Goal: Information Seeking & Learning: Check status

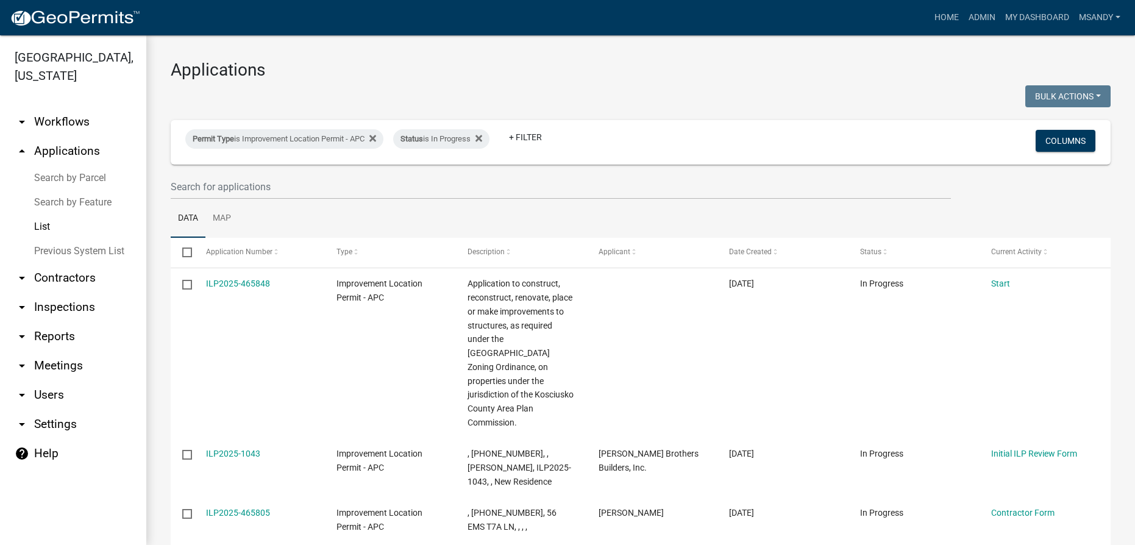
select select "3: 100"
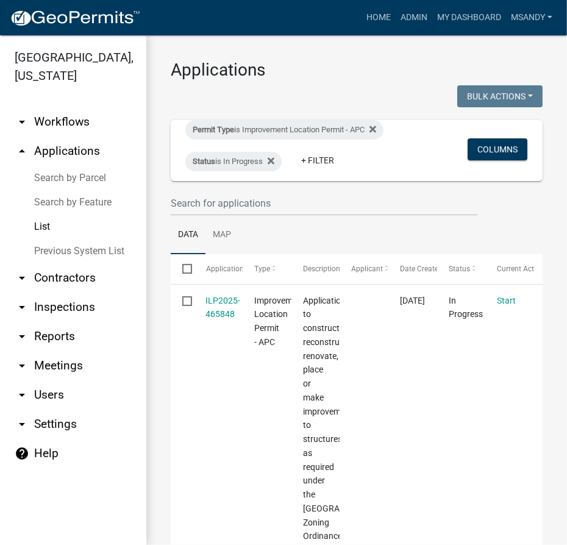
click at [71, 175] on link "Search by Parcel" at bounding box center [73, 178] width 146 height 24
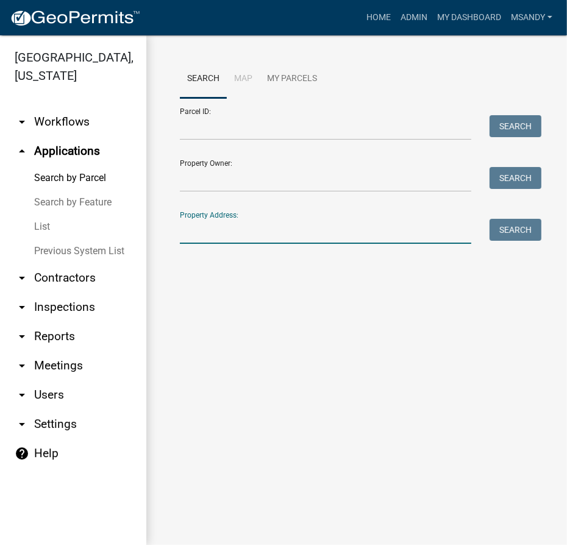
click at [231, 229] on input "Property Address:" at bounding box center [325, 231] width 291 height 25
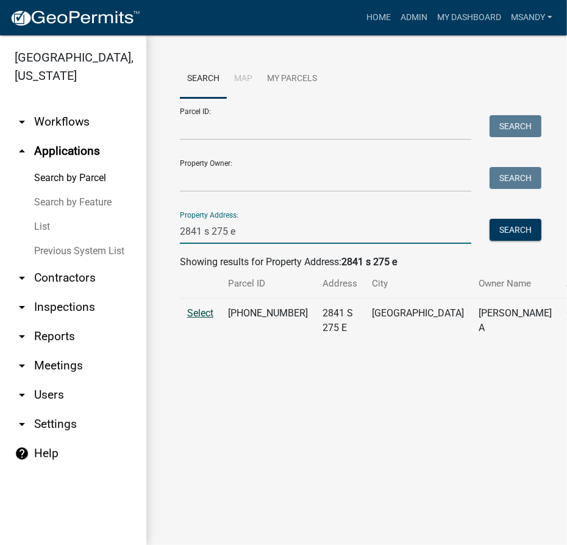
type input "2841 s 275 e"
click at [213, 319] on span "Select" at bounding box center [200, 313] width 26 height 12
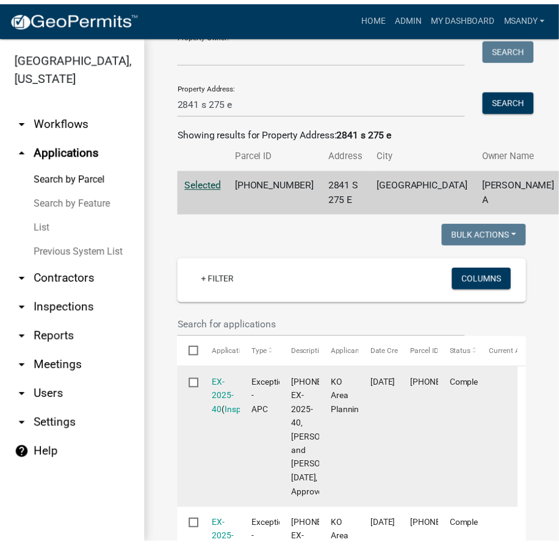
scroll to position [221, 0]
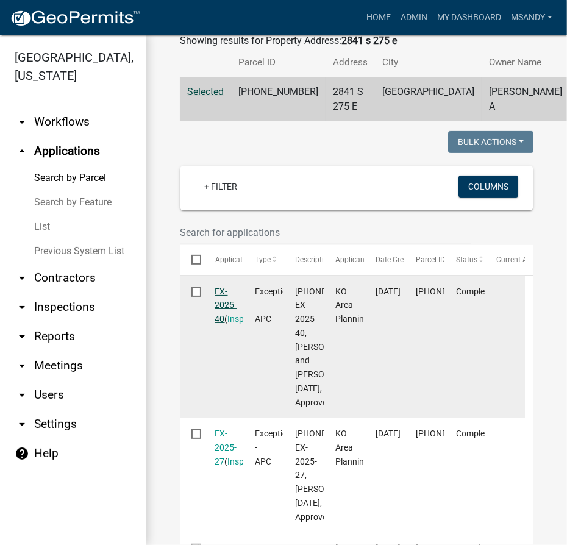
click at [218, 324] on link "EX-2025-40" at bounding box center [226, 306] width 22 height 38
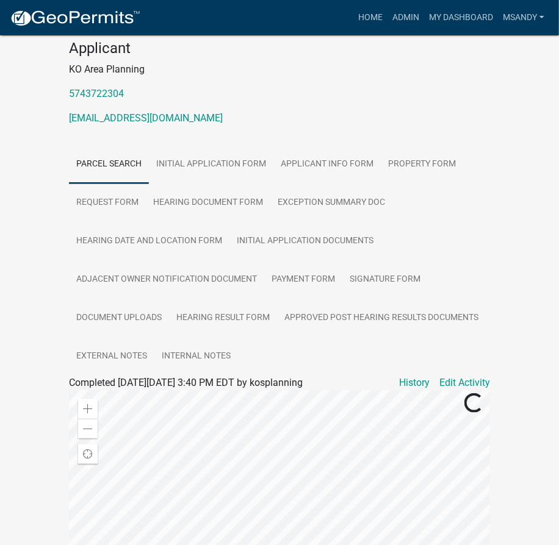
scroll to position [277, 0]
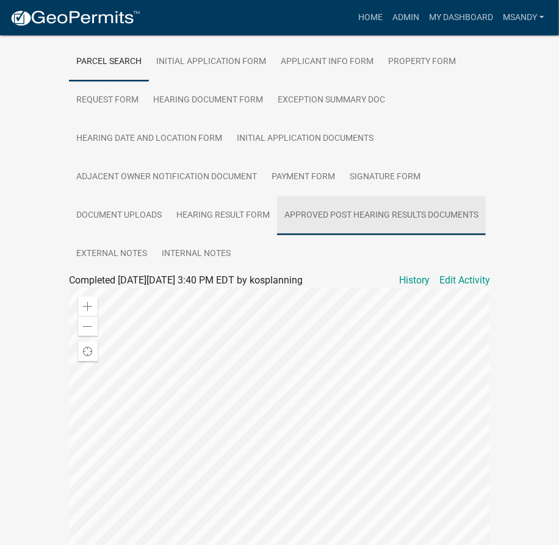
click at [350, 209] on link "Approved Post Hearing Results Documents" at bounding box center [381, 215] width 209 height 39
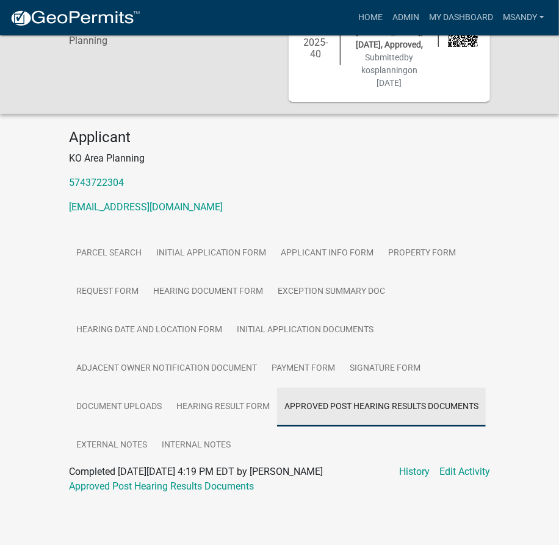
scroll to position [85, 0]
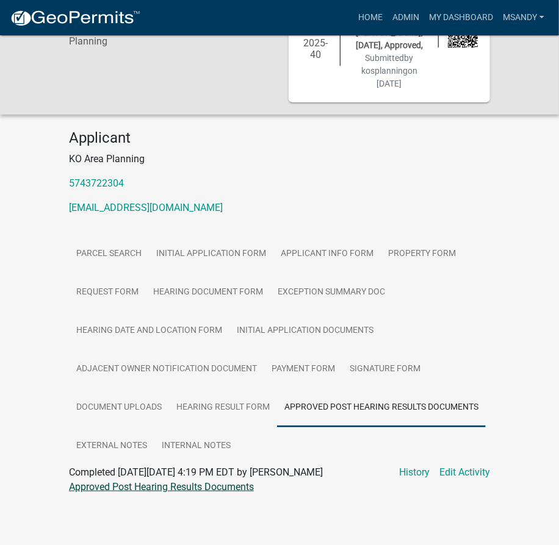
click at [227, 484] on link "Approved Post Hearing Results Documents" at bounding box center [161, 487] width 185 height 12
click at [210, 492] on link "Approved Post Hearing Results Documents" at bounding box center [161, 487] width 185 height 12
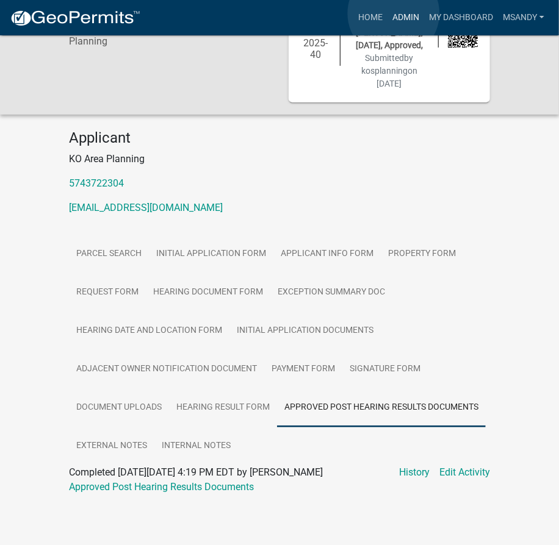
click at [393, 14] on link "Admin" at bounding box center [405, 17] width 37 height 23
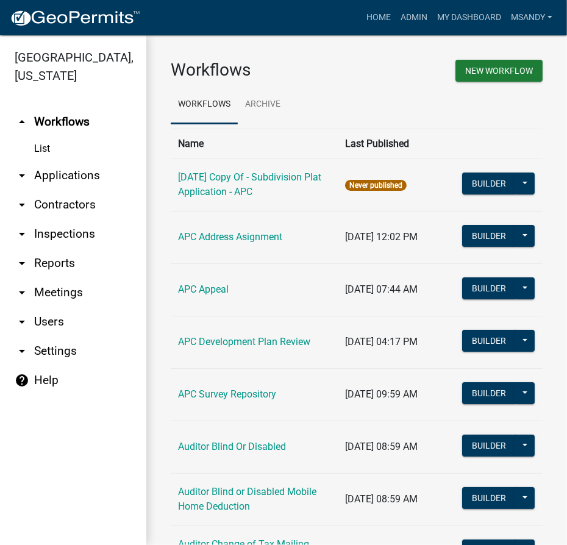
click at [65, 172] on link "arrow_drop_down Applications" at bounding box center [73, 175] width 146 height 29
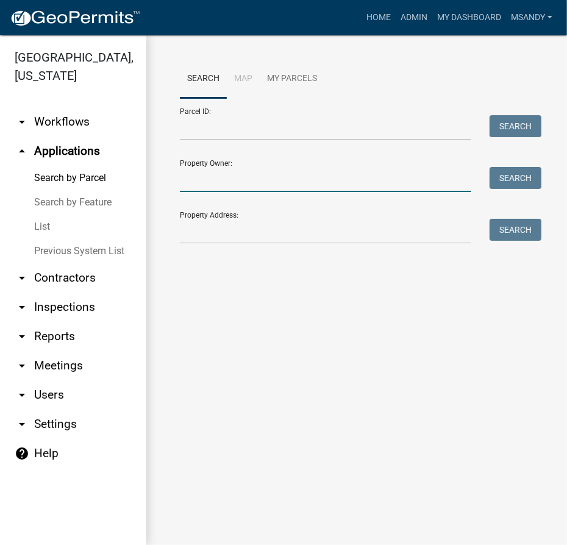
click at [224, 184] on input "Property Owner:" at bounding box center [325, 179] width 291 height 25
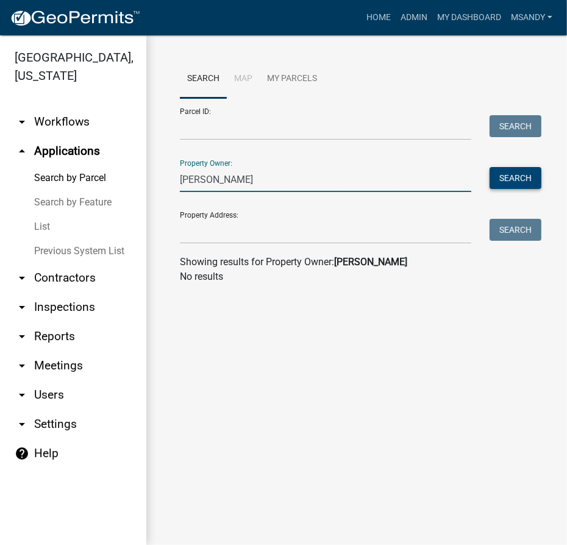
click at [523, 184] on button "Search" at bounding box center [516, 178] width 52 height 22
click at [191, 178] on input "[PERSON_NAME]" at bounding box center [325, 179] width 291 height 25
drag, startPoint x: 203, startPoint y: 180, endPoint x: 127, endPoint y: 180, distance: 75.6
click at [127, 180] on div "[GEOGRAPHIC_DATA], [US_STATE] arrow_drop_down Workflows List arrow_drop_up Appl…" at bounding box center [283, 290] width 567 height 510
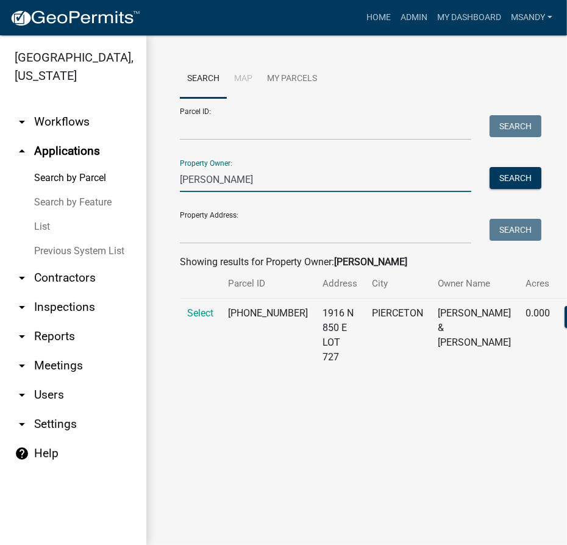
drag, startPoint x: 226, startPoint y: 187, endPoint x: 4, endPoint y: 187, distance: 222.0
click at [4, 187] on div "[GEOGRAPHIC_DATA], [US_STATE] arrow_drop_down Workflows List arrow_drop_up Appl…" at bounding box center [283, 290] width 567 height 510
type input "[PERSON_NAME]"
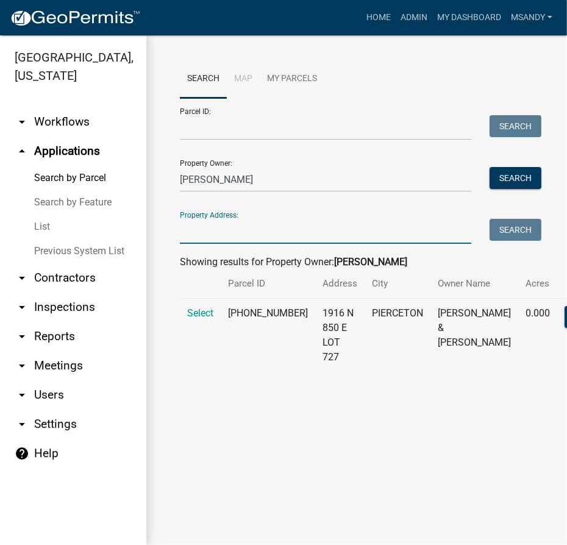
click at [185, 237] on input "Property Address:" at bounding box center [325, 231] width 291 height 25
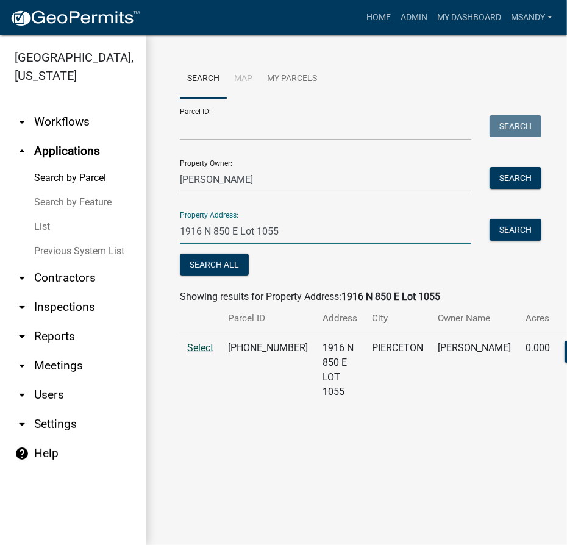
type input "1916 N 850 E Lot 1055"
click at [195, 354] on span "Select" at bounding box center [200, 348] width 26 height 12
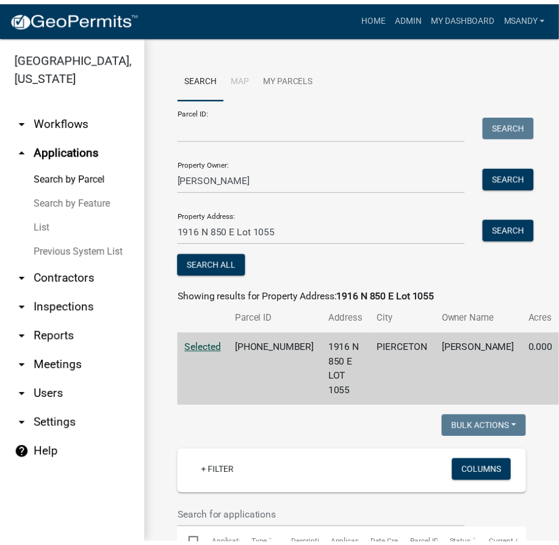
scroll to position [221, 0]
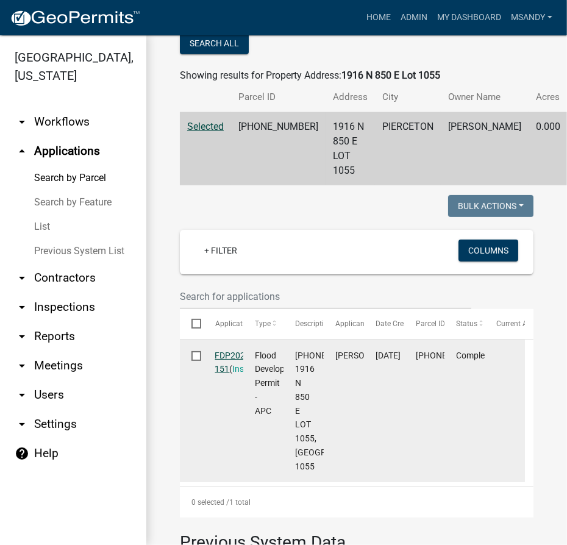
click at [230, 368] on link "FDP2025-151" at bounding box center [234, 363] width 38 height 24
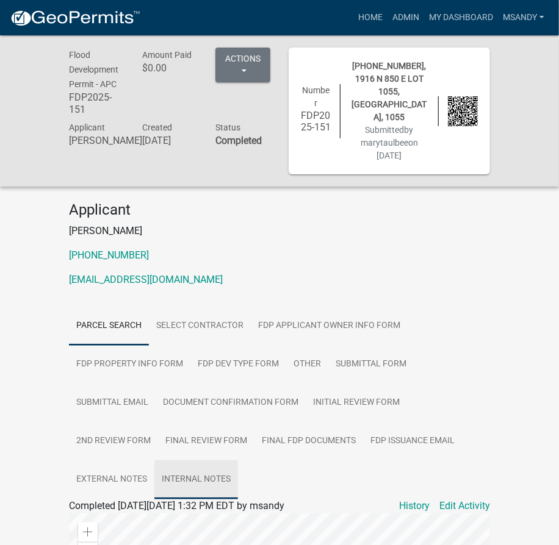
click at [196, 463] on link "Internal Notes" at bounding box center [196, 479] width 84 height 39
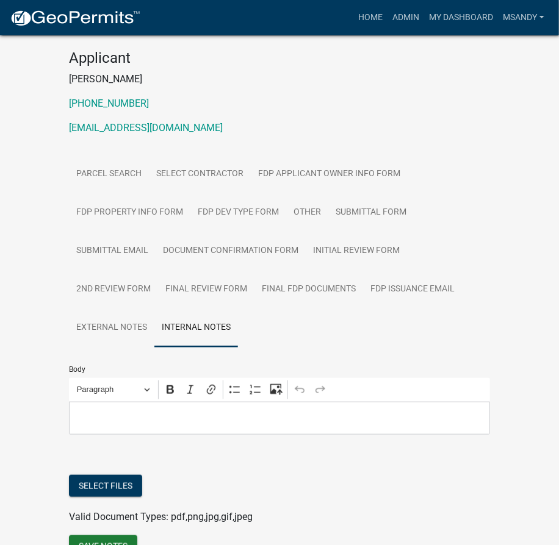
scroll to position [206, 0]
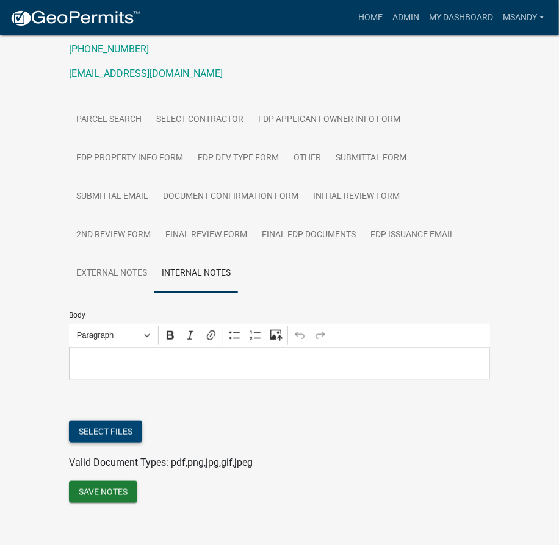
click at [101, 422] on button "Select files" at bounding box center [105, 432] width 73 height 22
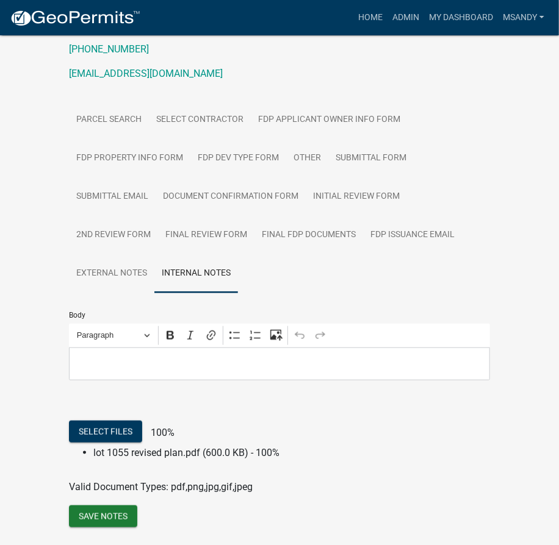
click at [132, 357] on p "Editor editing area: main. Press Alt+0 for help." at bounding box center [280, 364] width 408 height 15
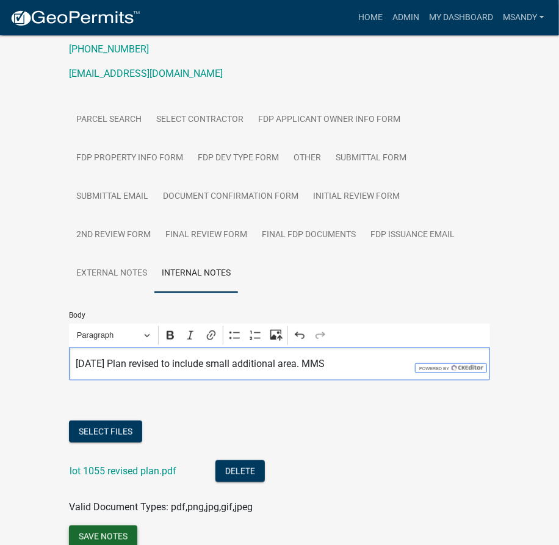
click at [90, 526] on button "Save Notes" at bounding box center [103, 537] width 68 height 22
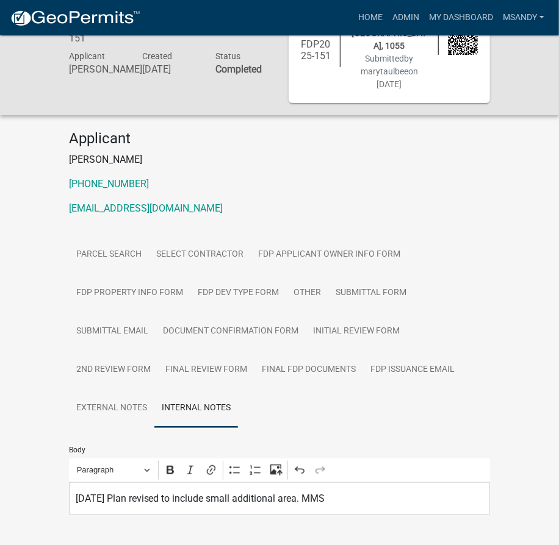
scroll to position [40, 0]
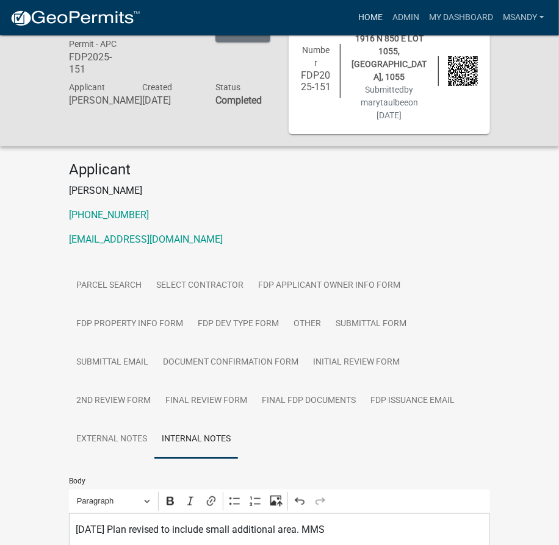
click at [365, 15] on link "Home" at bounding box center [370, 17] width 34 height 23
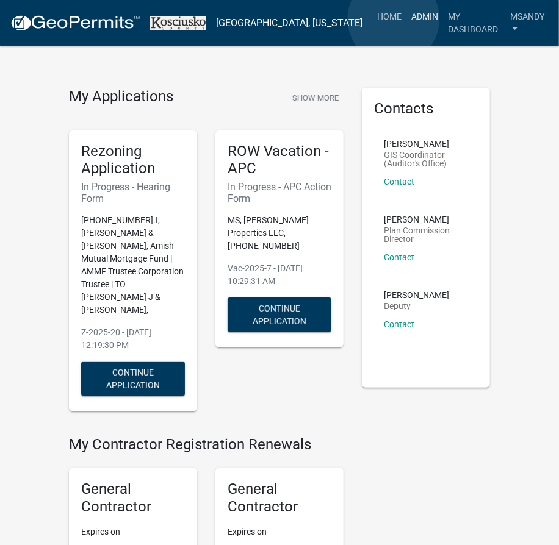
click at [406, 19] on link "Admin" at bounding box center [424, 16] width 37 height 23
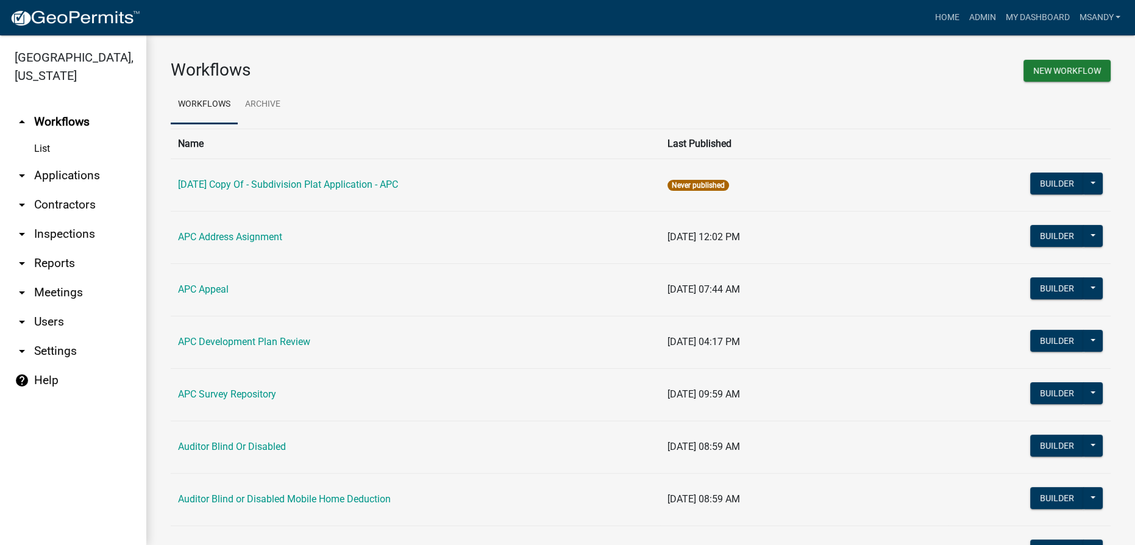
click at [88, 176] on link "arrow_drop_down Applications" at bounding box center [73, 175] width 146 height 29
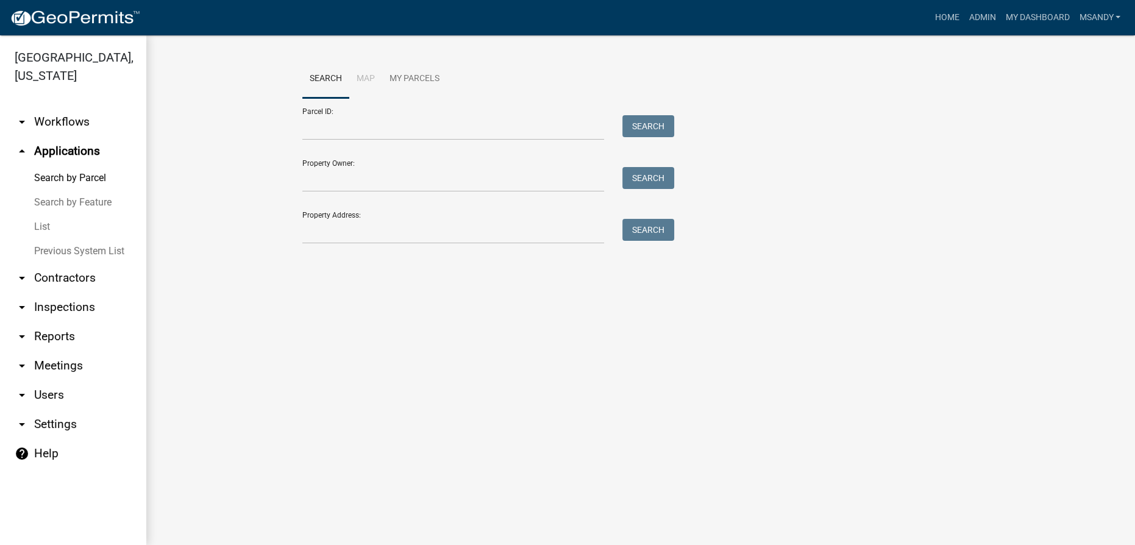
click at [44, 229] on link "List" at bounding box center [73, 227] width 146 height 24
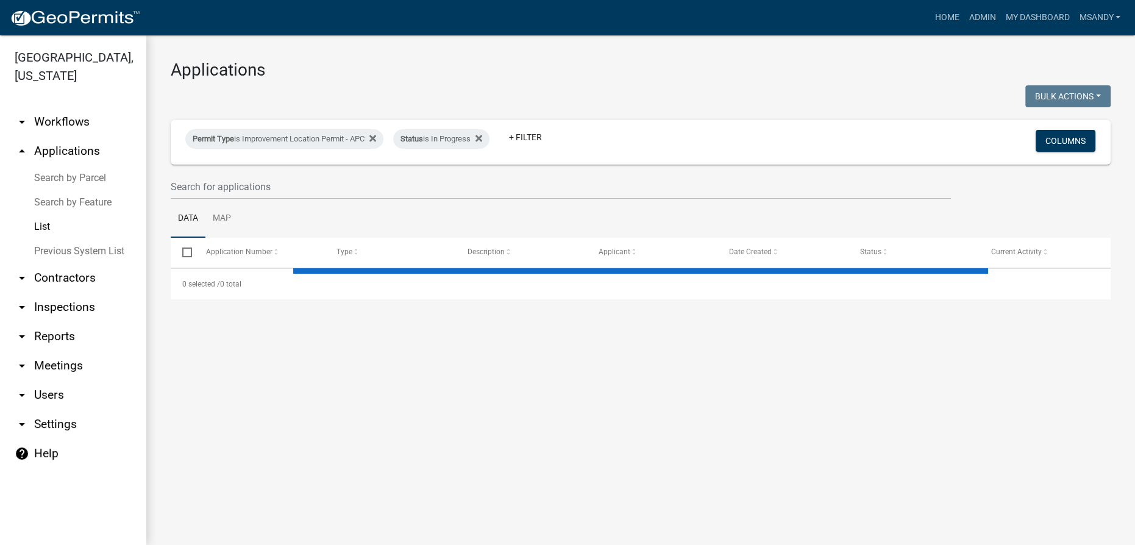
select select "3: 100"
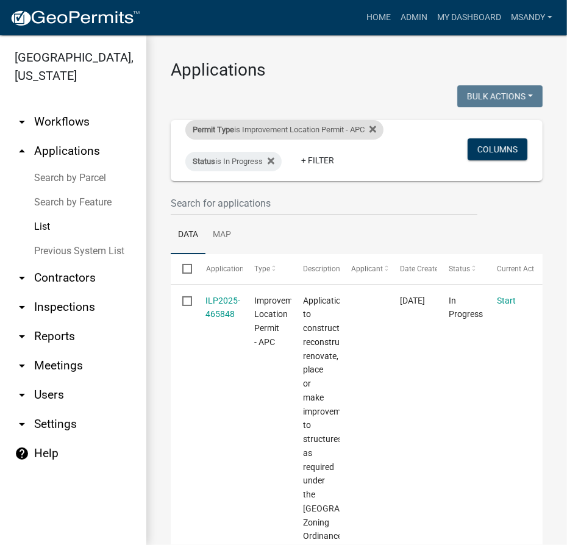
click at [291, 123] on div "Permit Type is Improvement Location Permit - APC" at bounding box center [284, 130] width 198 height 20
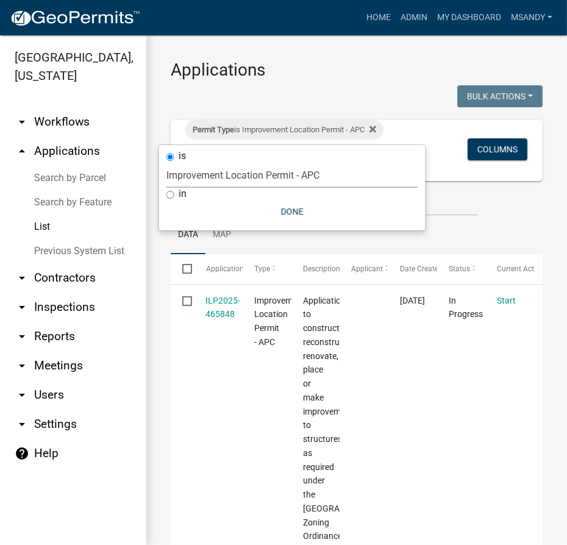
click at [250, 174] on select "Select an option [DATE] Copy Of - Subdivision Plat Application - APC APC Addres…" at bounding box center [292, 175] width 252 height 25
select select "39955938-6eae-4fcf-8cb0-e02ae33ed793"
click at [166, 163] on select "Select an option [DATE] Copy Of - Subdivision Plat Application - APC APC Addres…" at bounding box center [292, 175] width 252 height 25
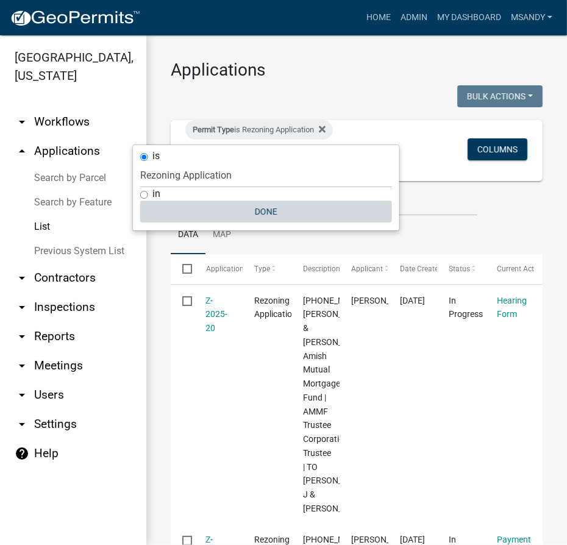
click at [254, 211] on button "Done" at bounding box center [266, 212] width 252 height 22
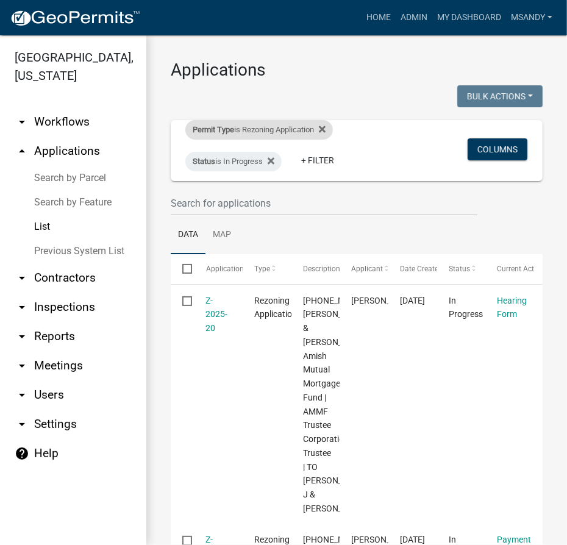
click at [251, 134] on div "Permit Type is Rezoning Application" at bounding box center [259, 130] width 148 height 20
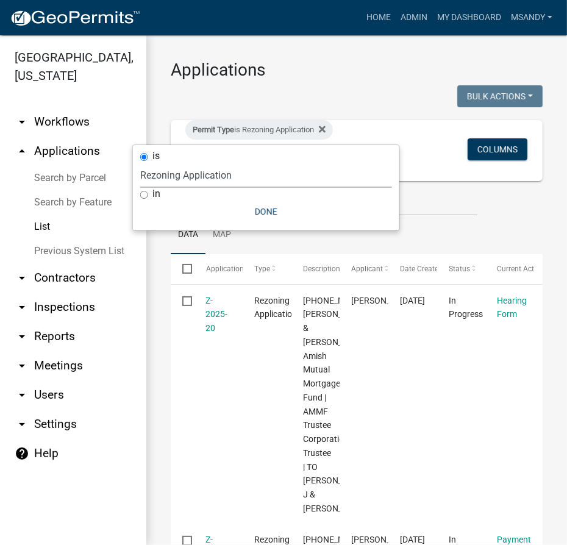
click at [241, 183] on select "Select an option [DATE] Copy Of - Subdivision Plat Application - APC APC Addres…" at bounding box center [266, 175] width 252 height 25
select select "983365ef-1958-4b2f-a0f0-d17189ea42a8"
click at [140, 163] on select "Select an option [DATE] Copy Of - Subdivision Plat Application - APC APC Addres…" at bounding box center [266, 175] width 252 height 25
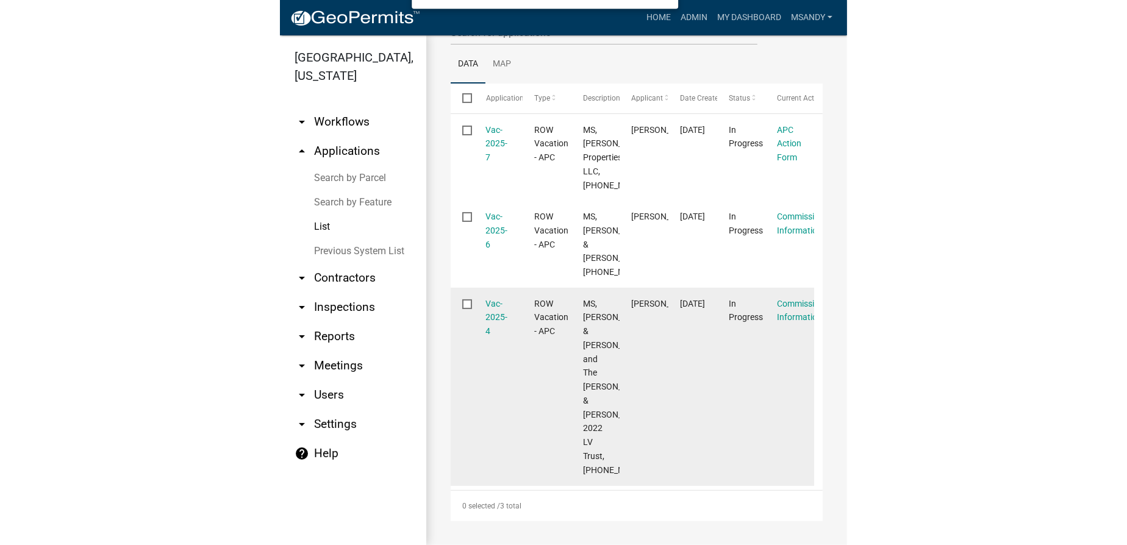
scroll to position [323, 0]
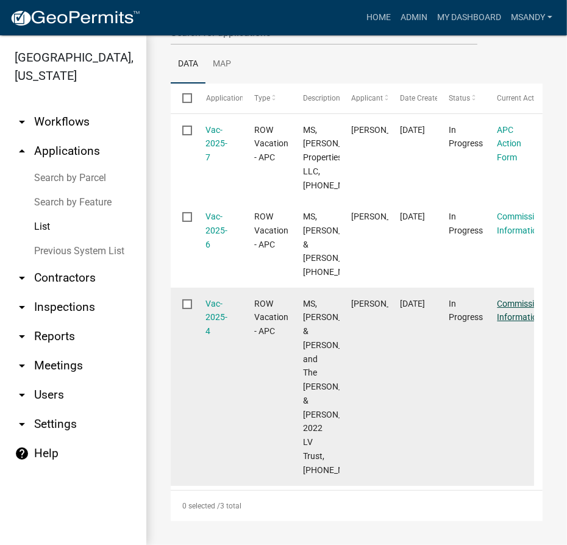
click at [510, 299] on link "Commissioner Information" at bounding box center [525, 311] width 54 height 24
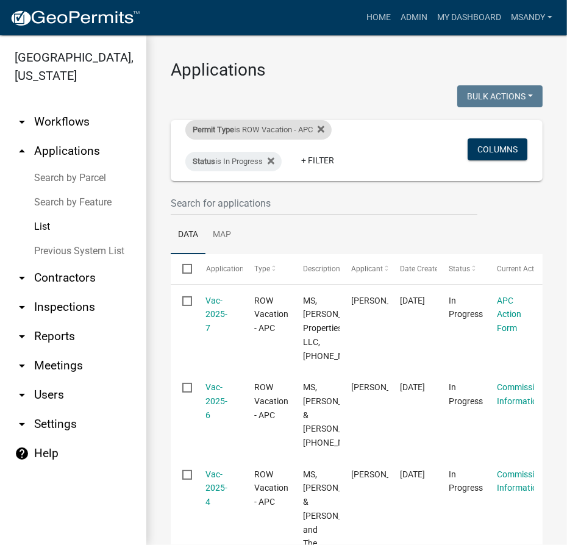
click at [221, 127] on span "Permit Type" at bounding box center [213, 129] width 41 height 9
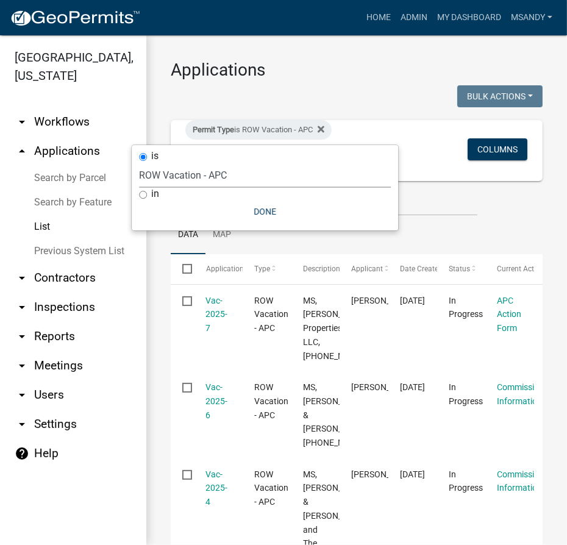
click at [211, 172] on select "Select an option [DATE] Copy Of - Subdivision Plat Application - APC APC Addres…" at bounding box center [265, 175] width 252 height 25
select select "a2c991f8-68ce-43d3-971c-57015753063b"
click at [166, 163] on select "Select an option [DATE] Copy Of - Subdivision Plat Application - APC APC Addres…" at bounding box center [265, 175] width 252 height 25
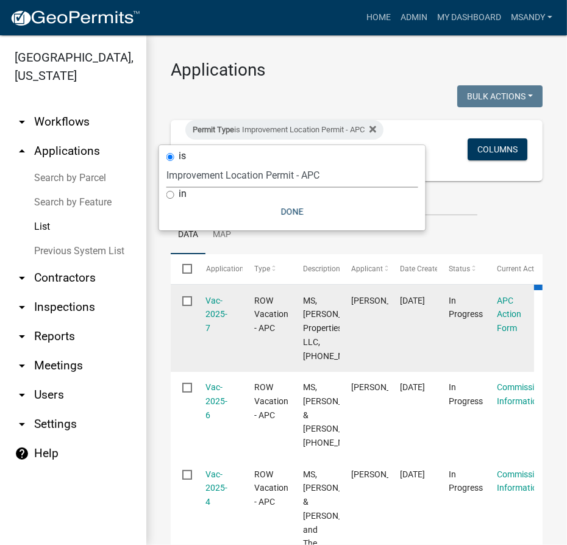
select select "3: 100"
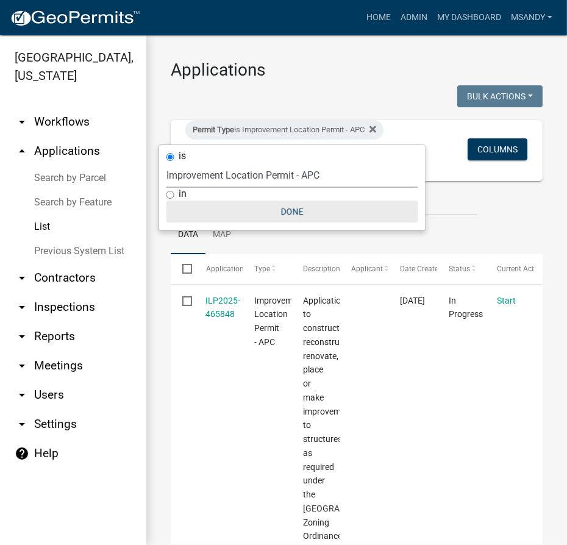
click at [290, 216] on button "Done" at bounding box center [292, 212] width 252 height 22
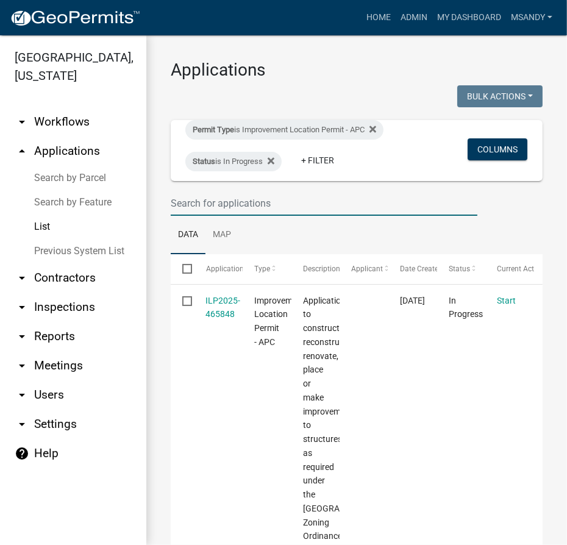
click at [265, 207] on input "text" at bounding box center [324, 203] width 307 height 25
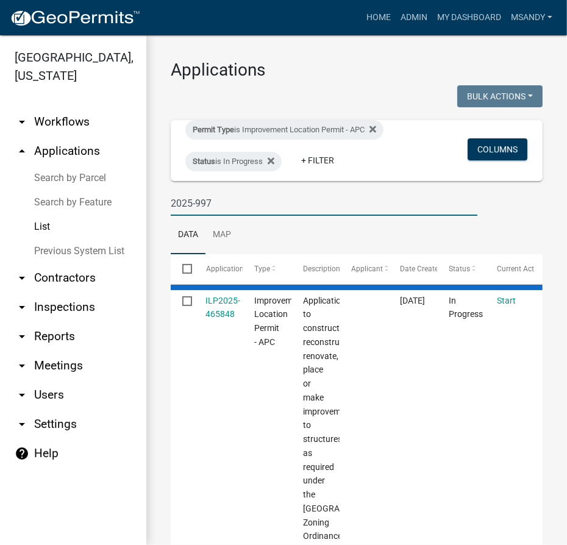
type input "2025-997"
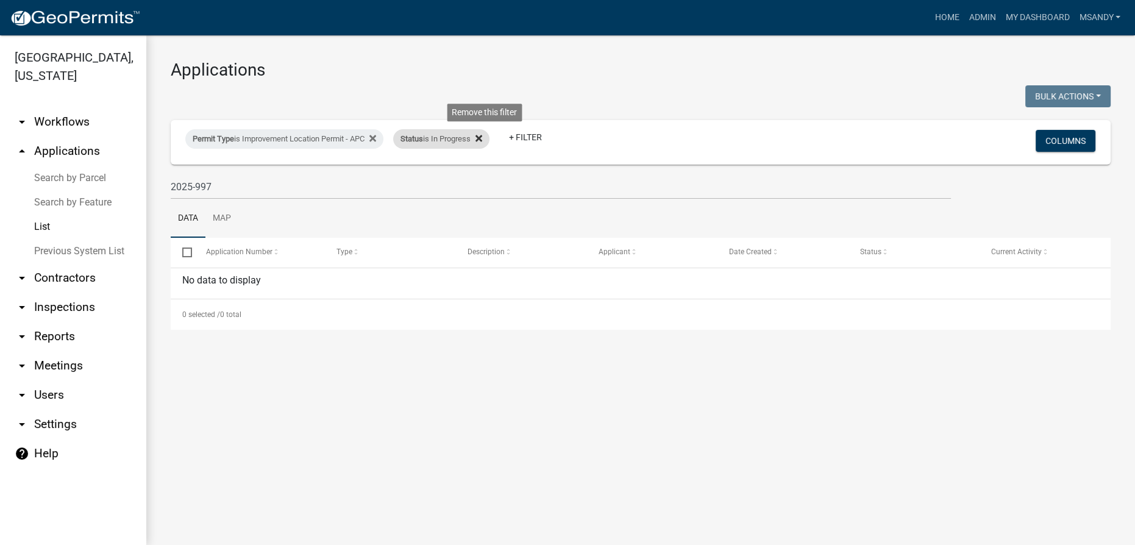
click at [482, 138] on icon at bounding box center [479, 139] width 7 height 10
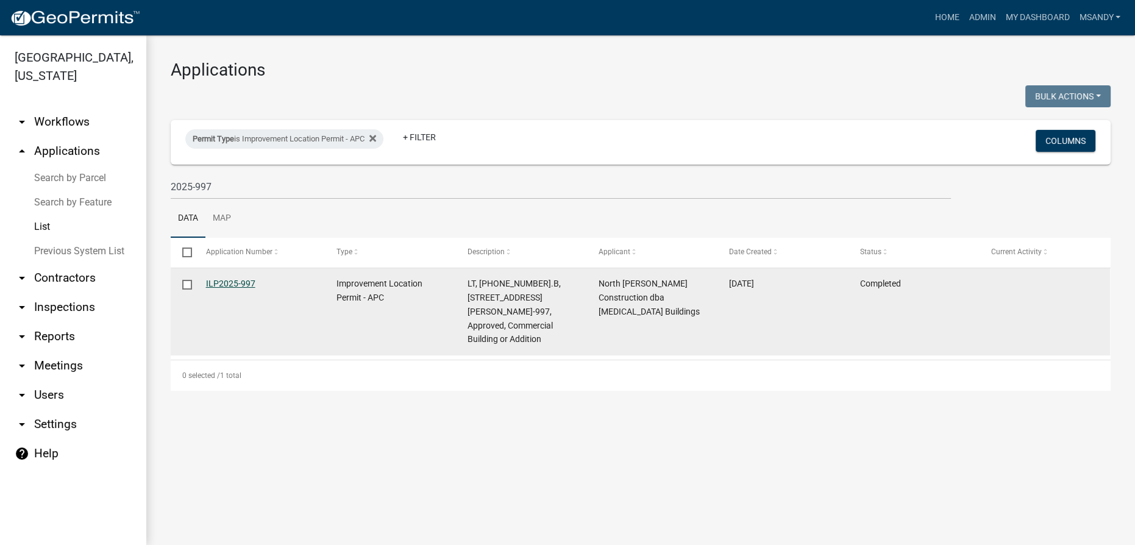
click at [220, 282] on link "ILP2025-997" at bounding box center [230, 284] width 49 height 10
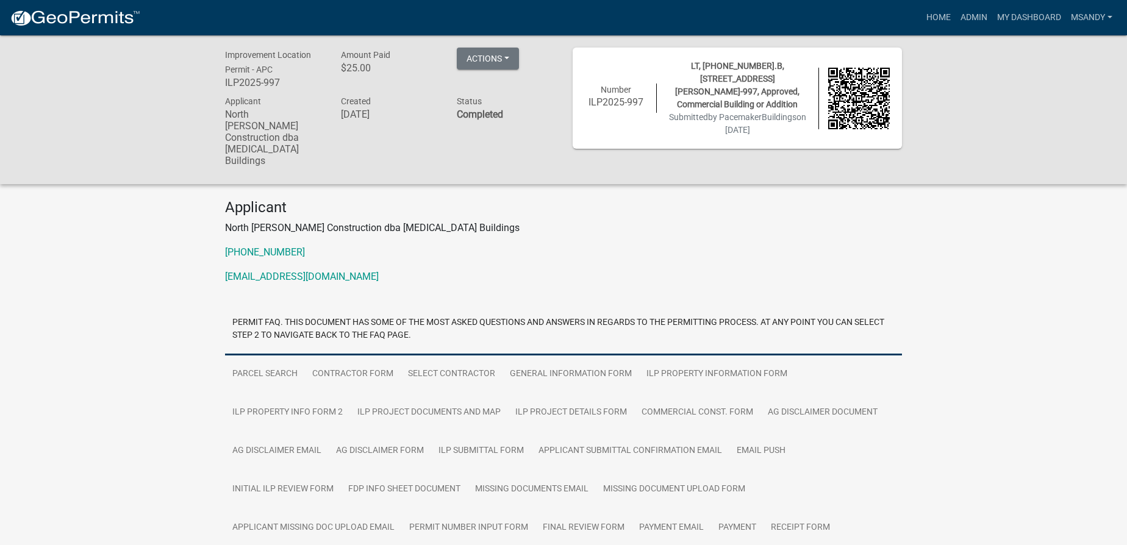
scroll to position [135, 0]
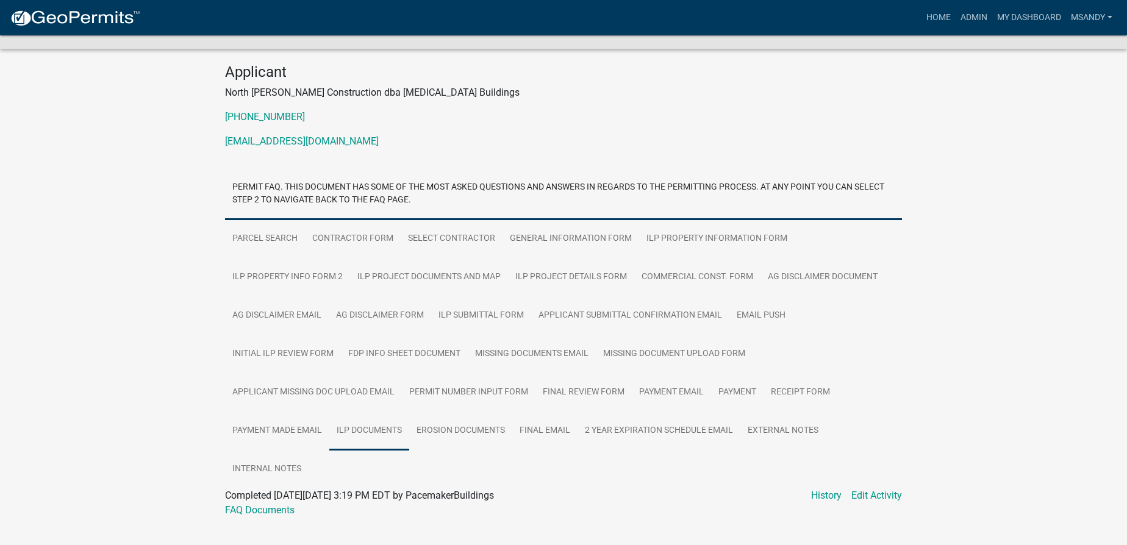
click at [390, 412] on link "ILP Documents" at bounding box center [369, 431] width 80 height 39
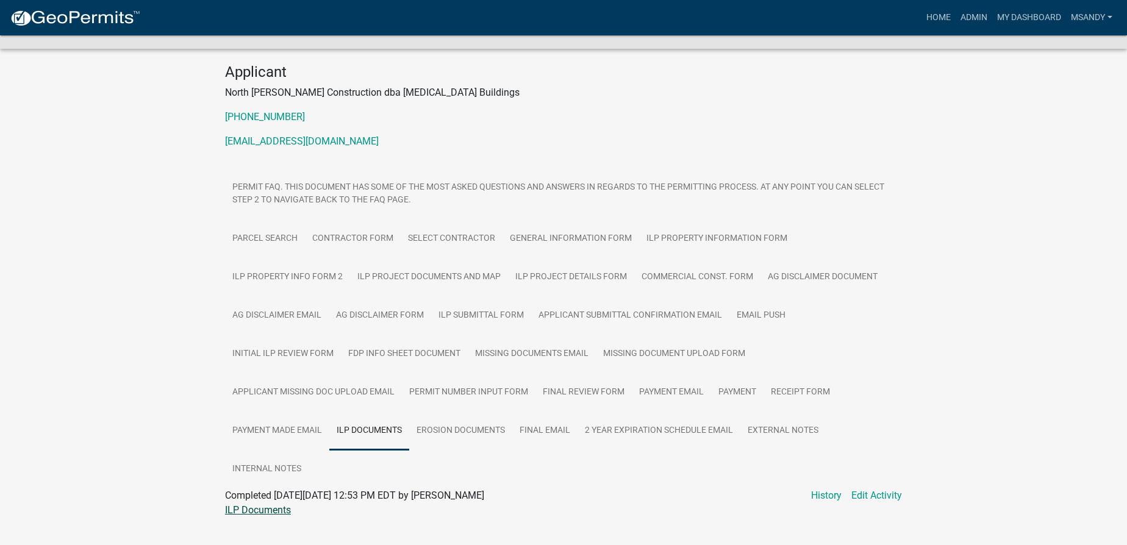
click at [265, 504] on link "ILP Documents" at bounding box center [258, 510] width 66 height 12
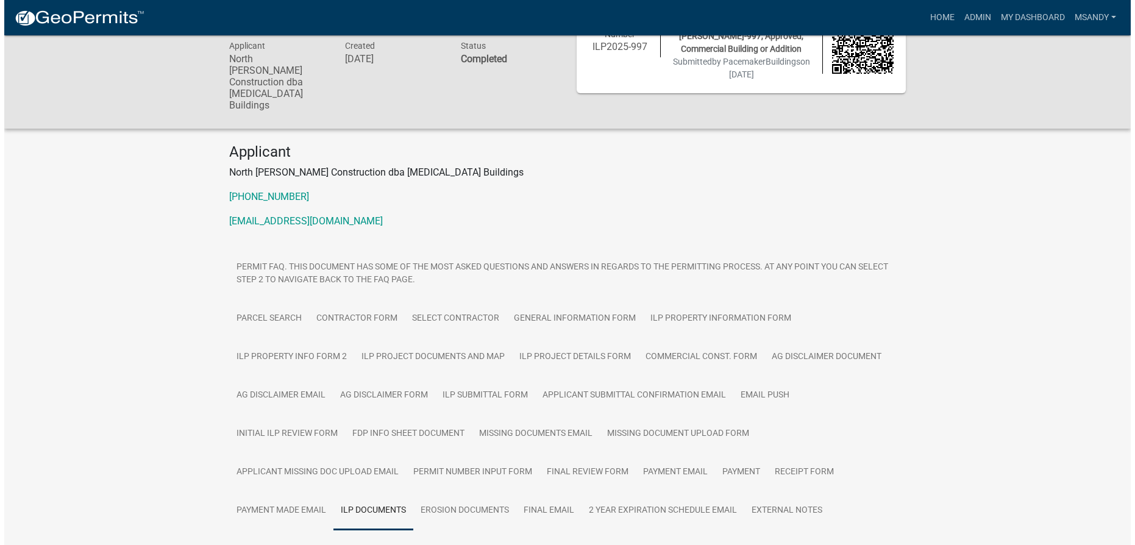
scroll to position [0, 0]
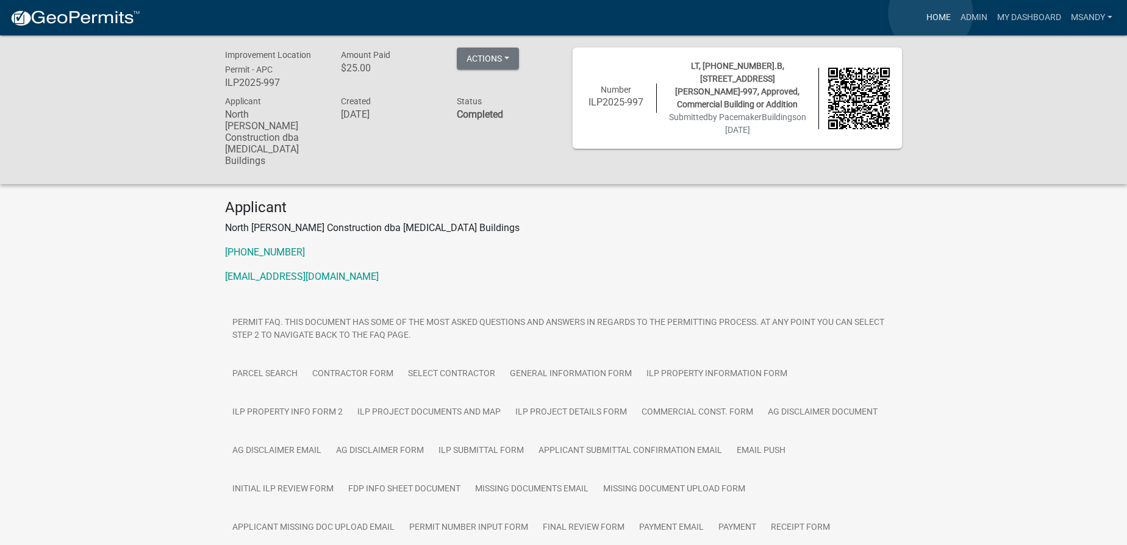
click at [931, 13] on link "Home" at bounding box center [938, 17] width 34 height 23
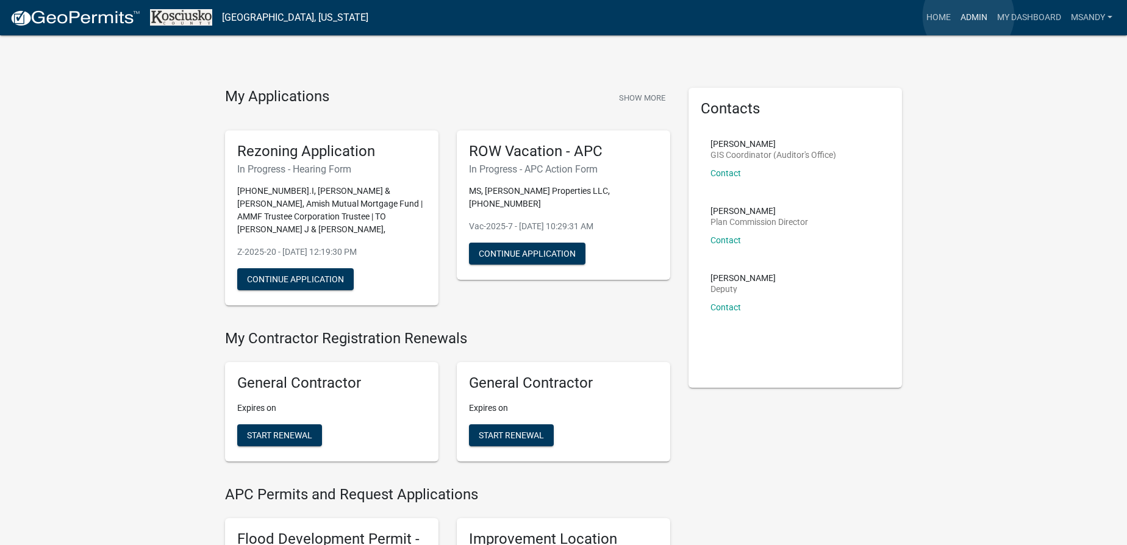
click at [968, 16] on link "Admin" at bounding box center [974, 17] width 37 height 23
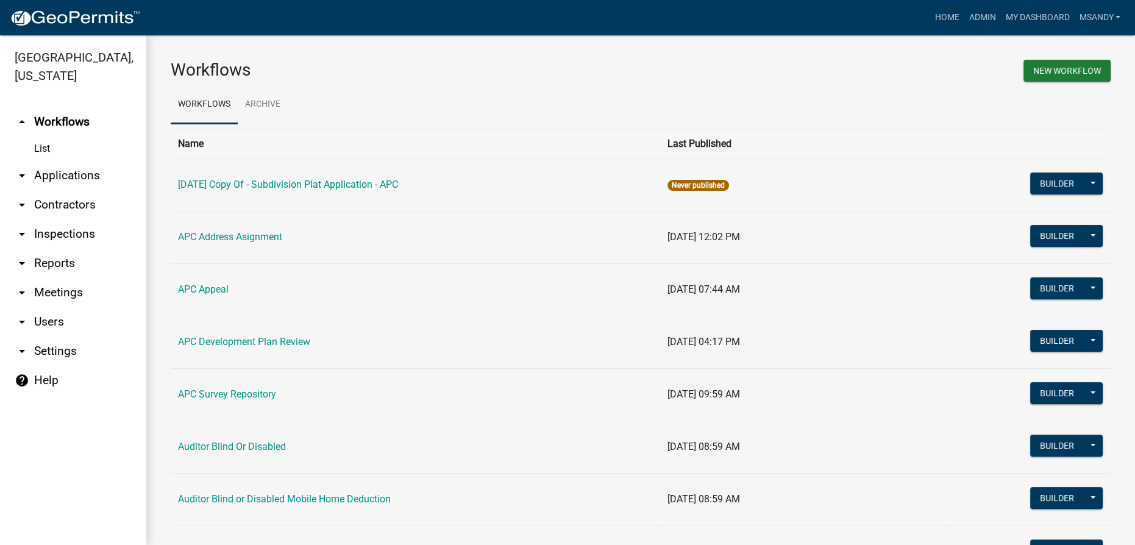
click at [68, 175] on link "arrow_drop_down Applications" at bounding box center [73, 175] width 146 height 29
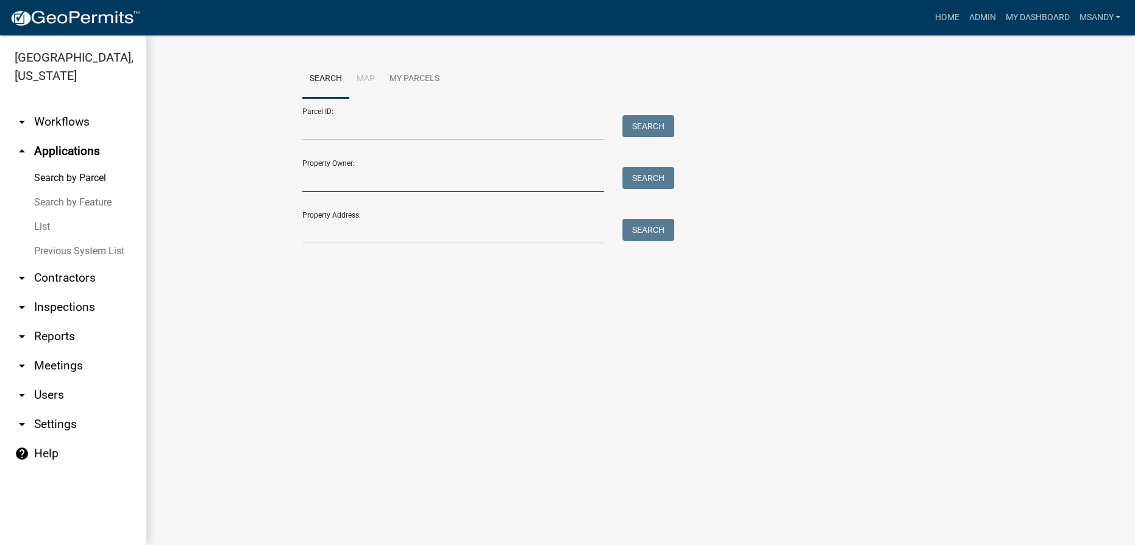
click at [339, 188] on input "Property Owner:" at bounding box center [453, 179] width 302 height 25
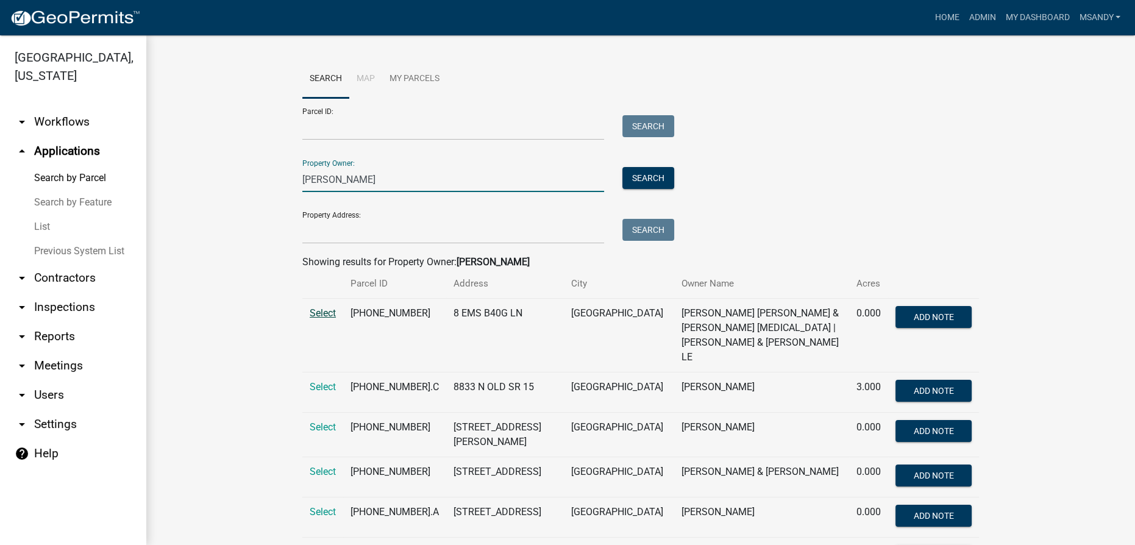
type input "[PERSON_NAME]"
click at [311, 312] on span "Select" at bounding box center [323, 313] width 26 height 12
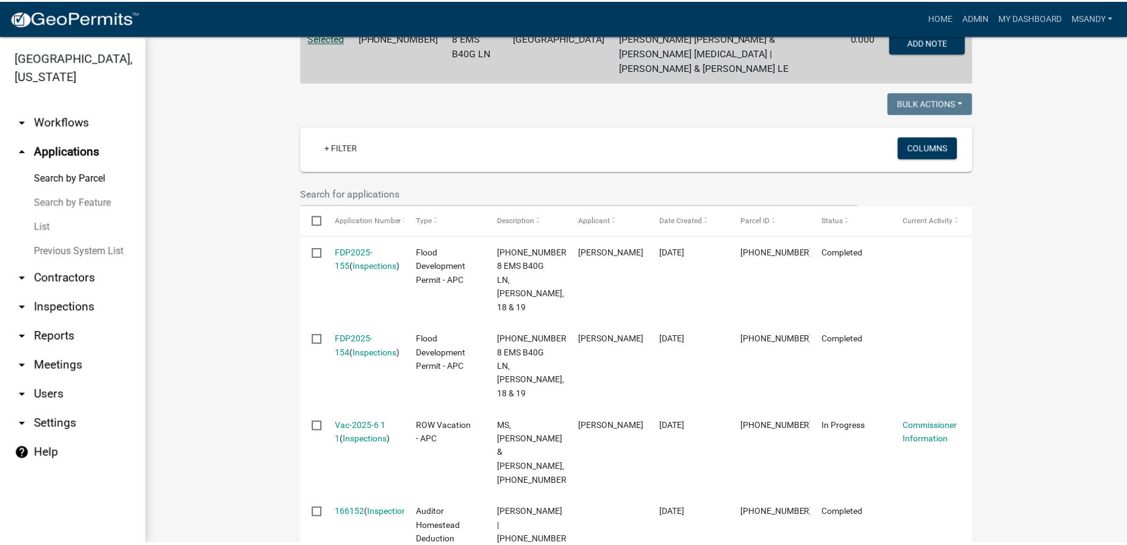
scroll to position [277, 0]
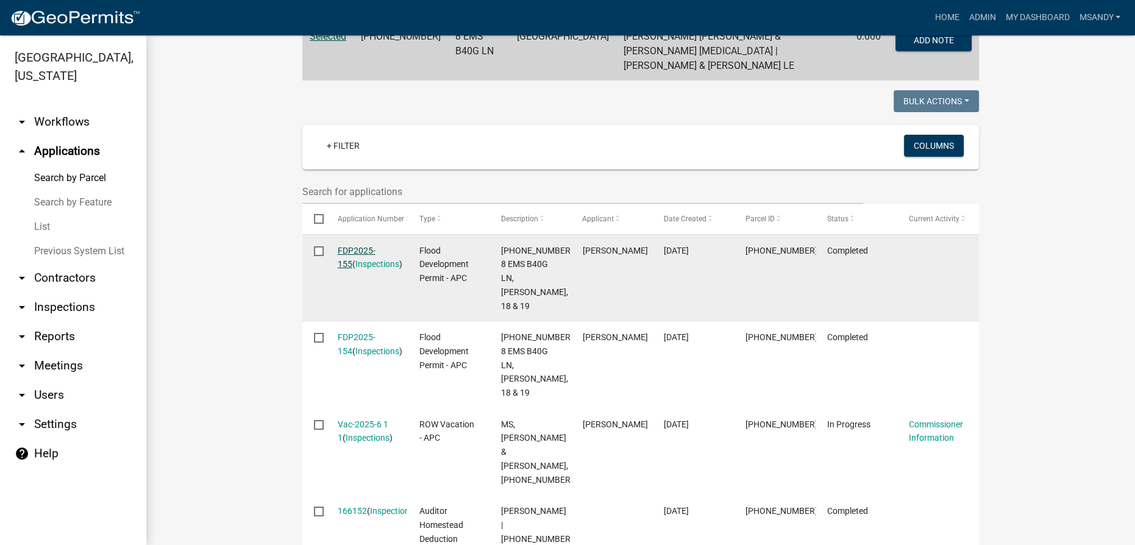
click at [348, 246] on link "FDP2025-155" at bounding box center [357, 258] width 38 height 24
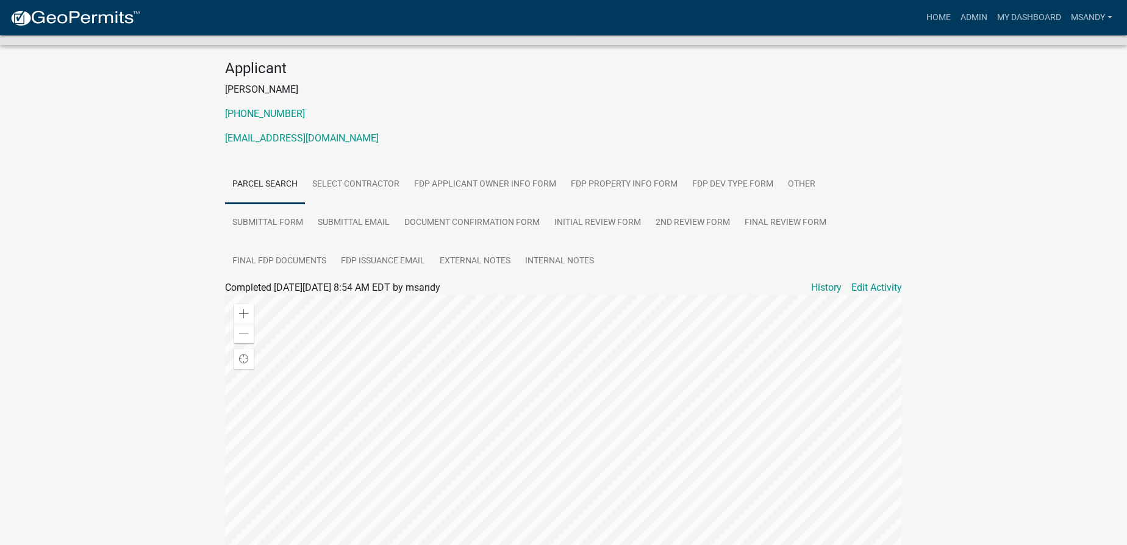
scroll to position [166, 0]
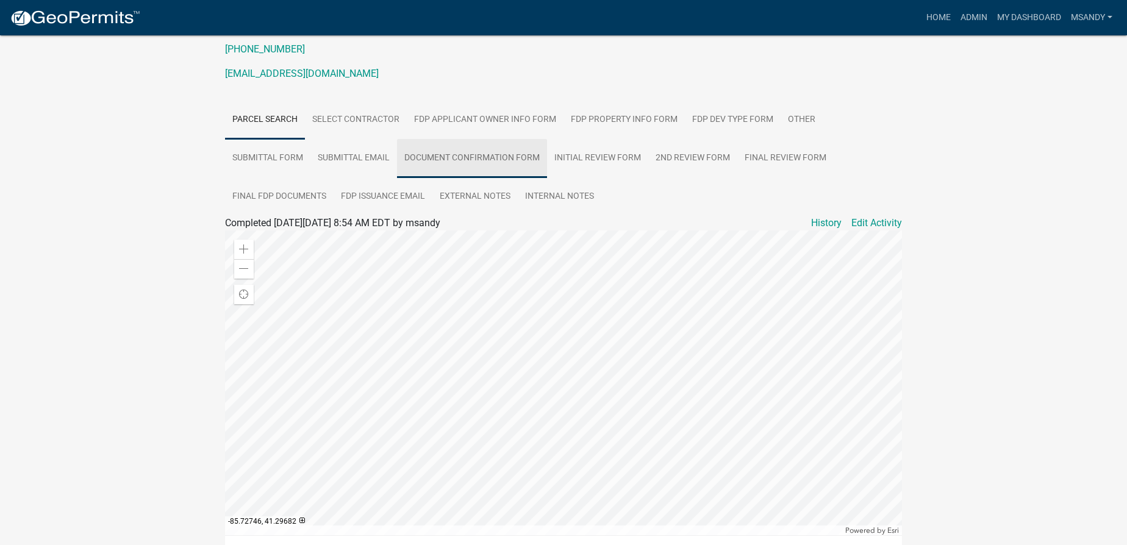
click at [488, 152] on link "Document Confirmation Form" at bounding box center [472, 158] width 150 height 39
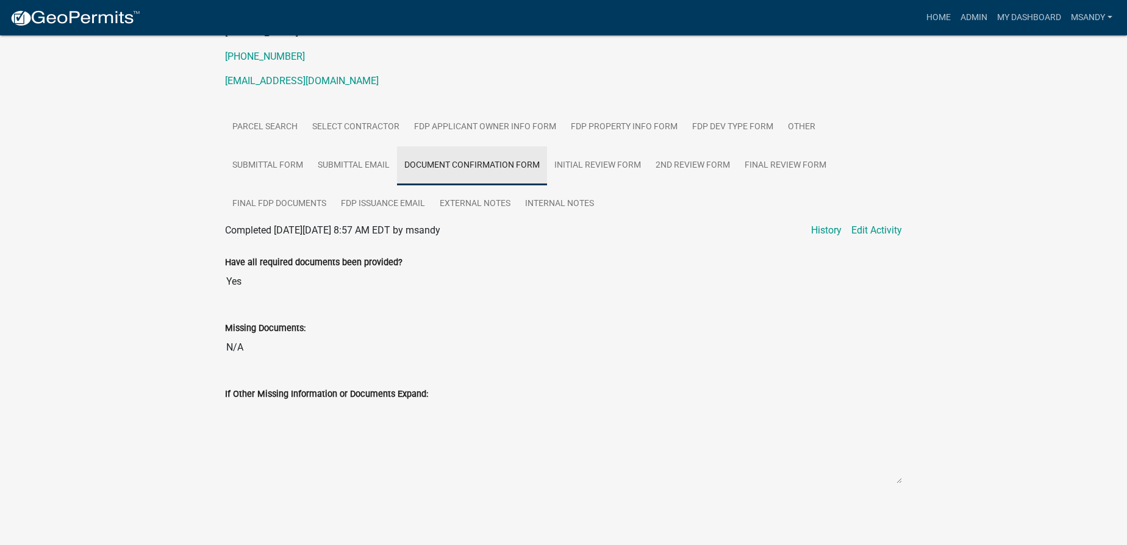
scroll to position [157, 0]
click at [731, 118] on link "FDP Dev Type Form" at bounding box center [733, 128] width 96 height 39
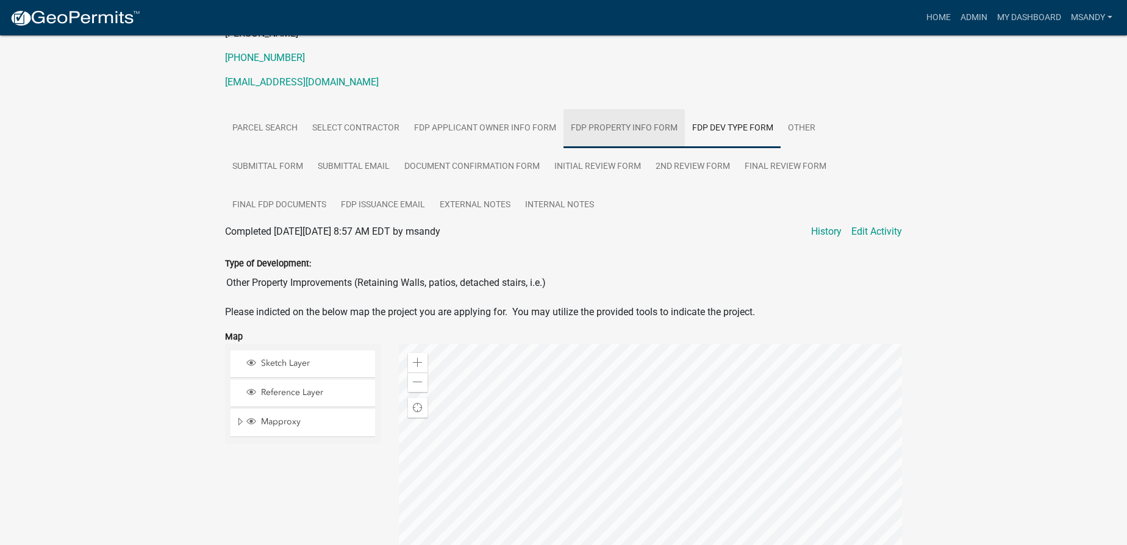
click at [589, 129] on link "FDP Property Info Form" at bounding box center [623, 128] width 121 height 39
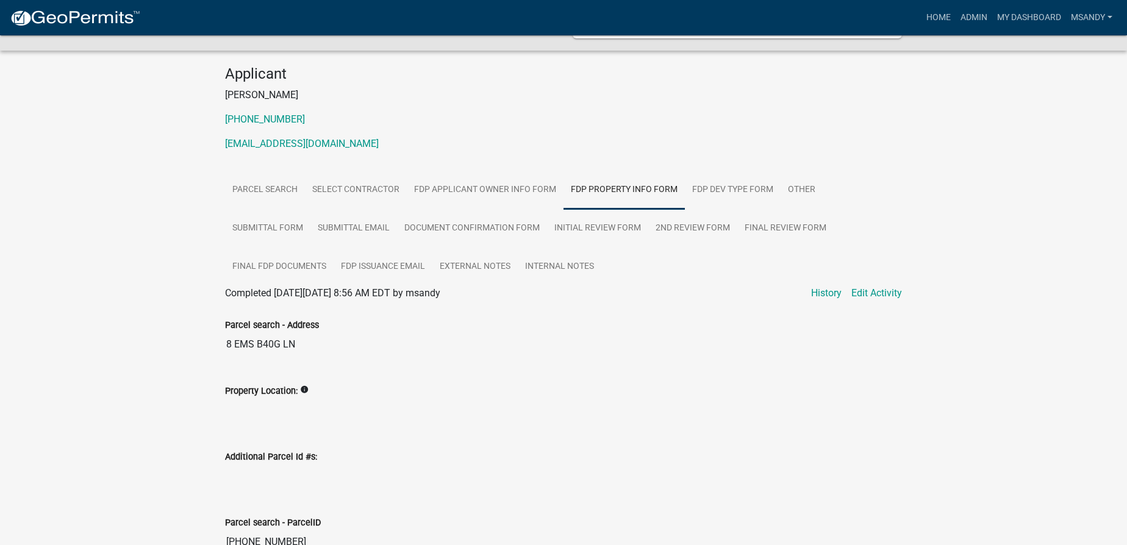
scroll to position [0, 0]
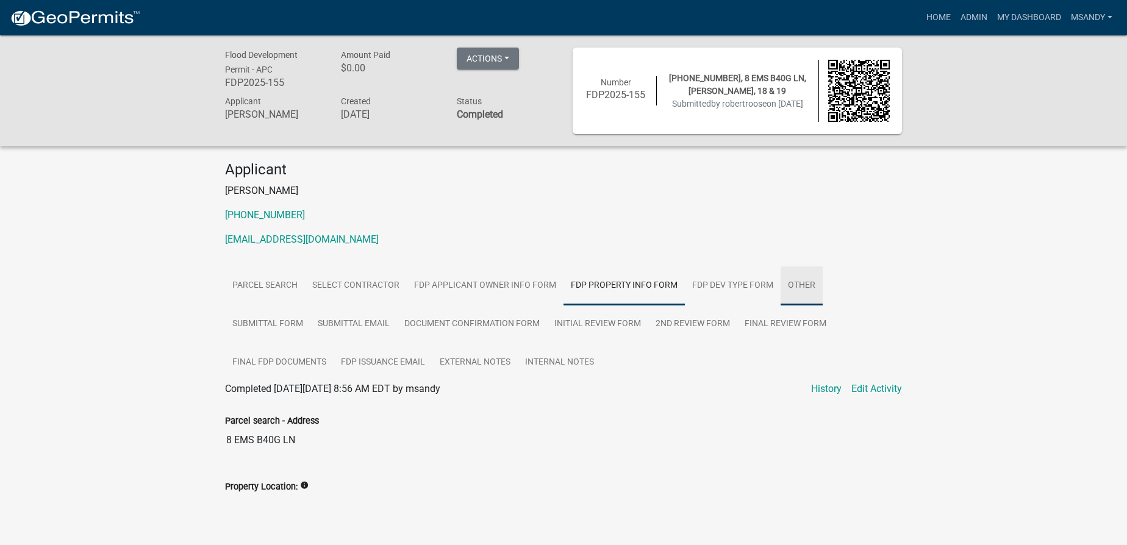
click at [811, 285] on link "Other" at bounding box center [802, 285] width 42 height 39
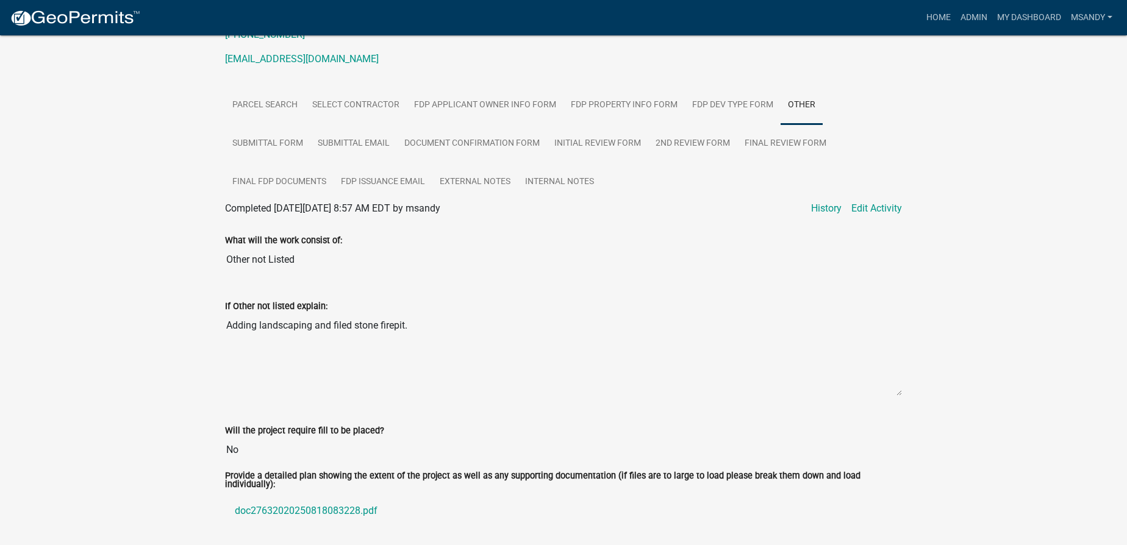
scroll to position [221, 0]
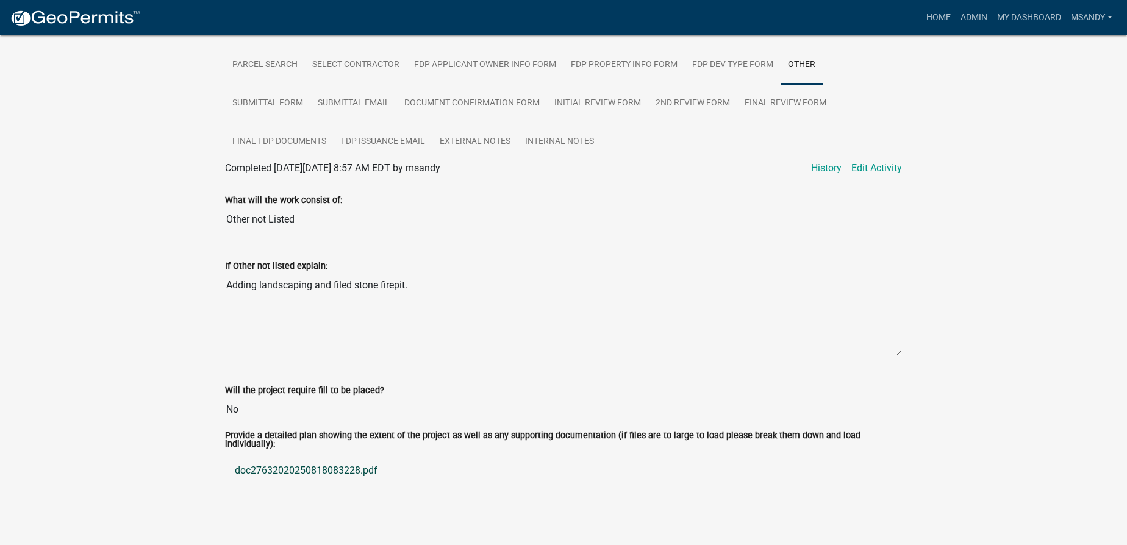
click at [313, 469] on link "doc27632020250818083228.pdf" at bounding box center [563, 470] width 677 height 29
